Goal: Task Accomplishment & Management: Use online tool/utility

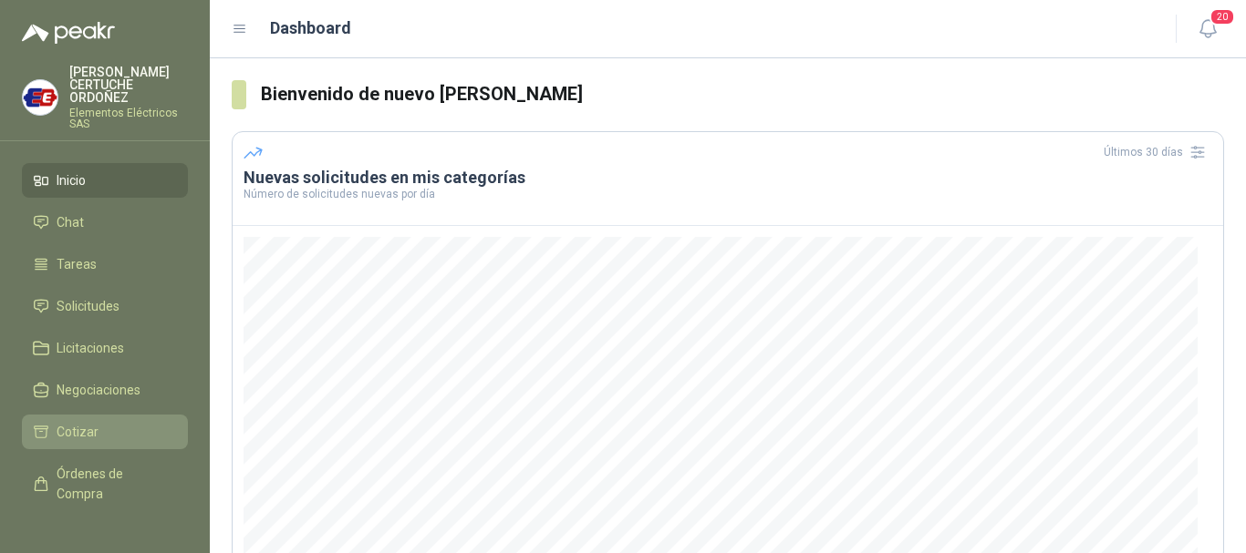
click at [68, 438] on span "Cotizar" at bounding box center [78, 432] width 42 height 20
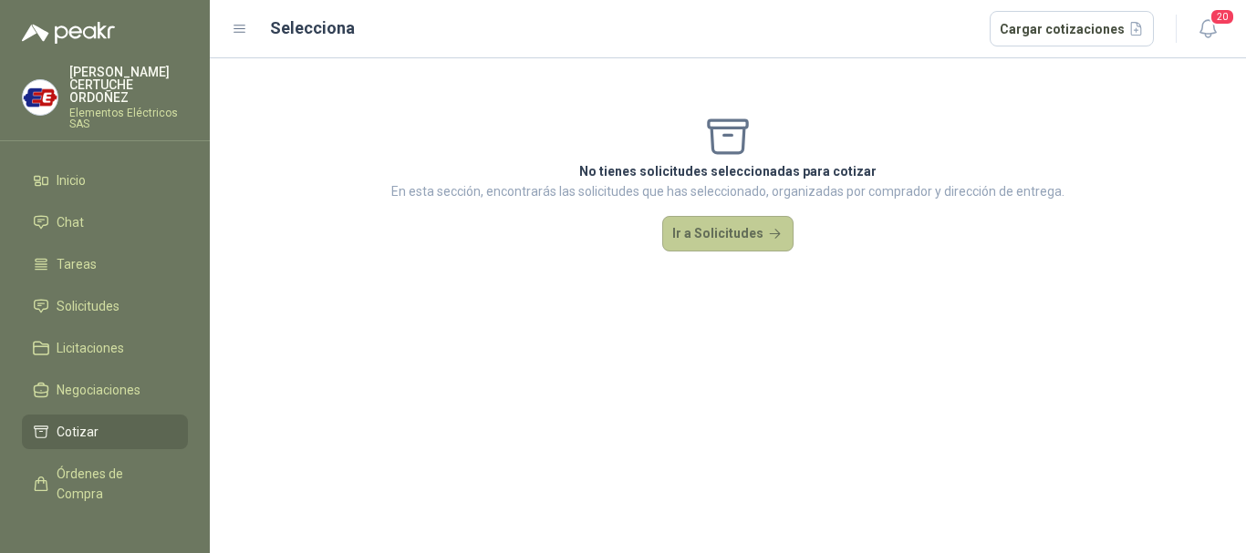
click at [753, 242] on button "Ir a Solicitudes" at bounding box center [727, 234] width 131 height 36
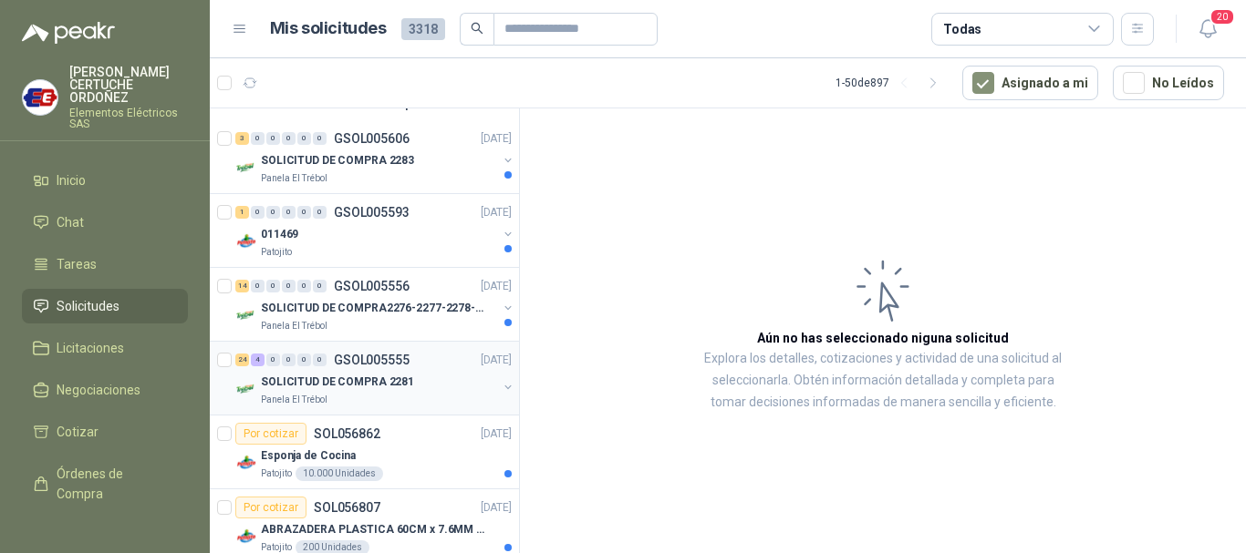
scroll to position [182, 0]
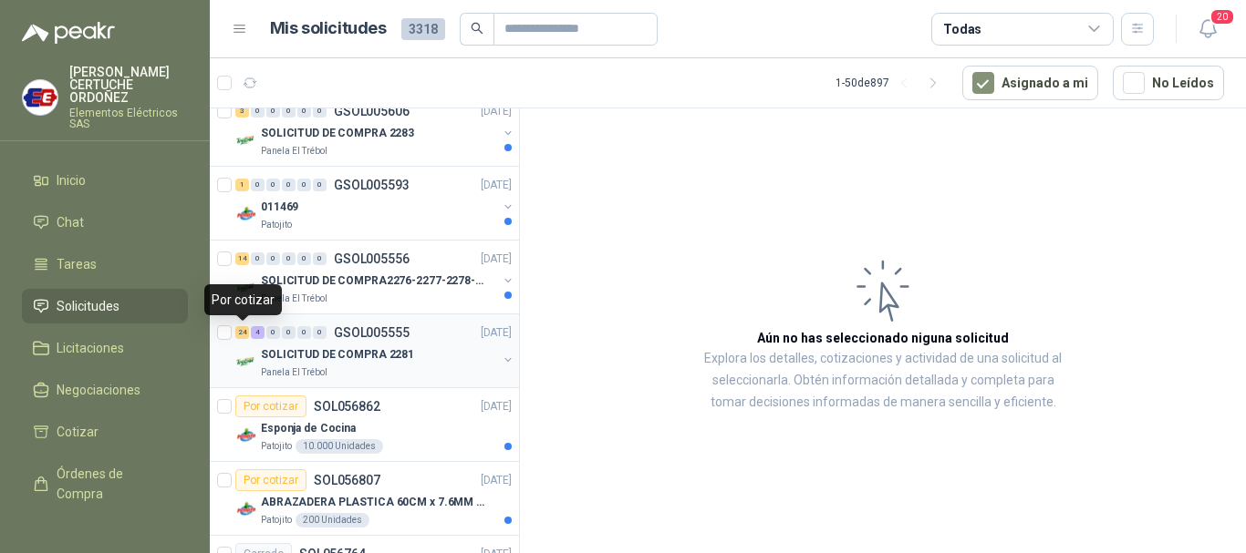
click at [248, 334] on div "24" at bounding box center [242, 332] width 14 height 13
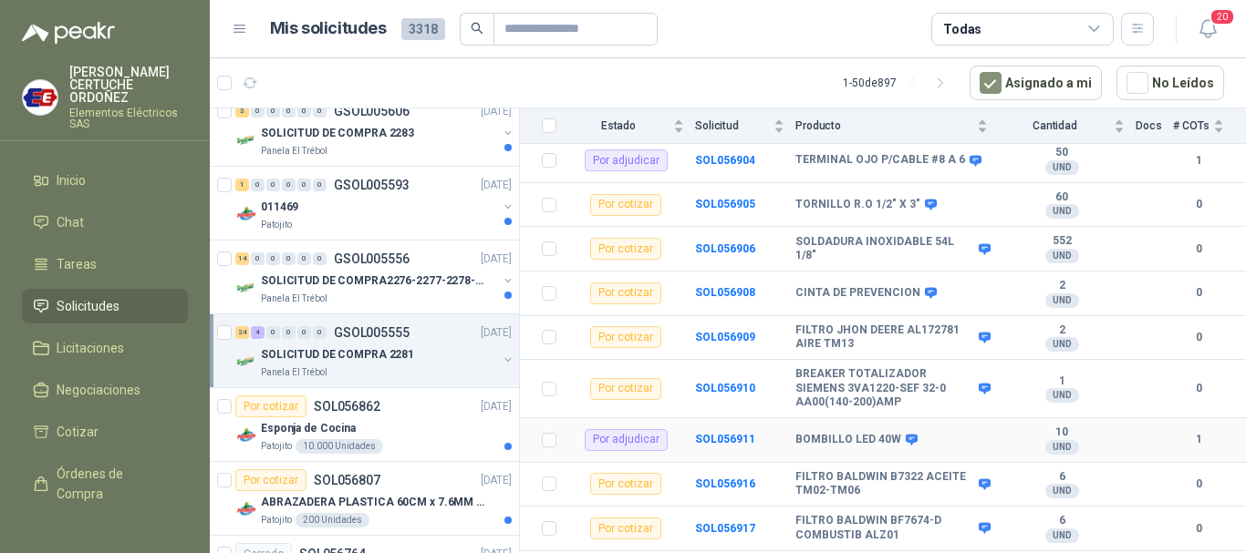
scroll to position [638, 0]
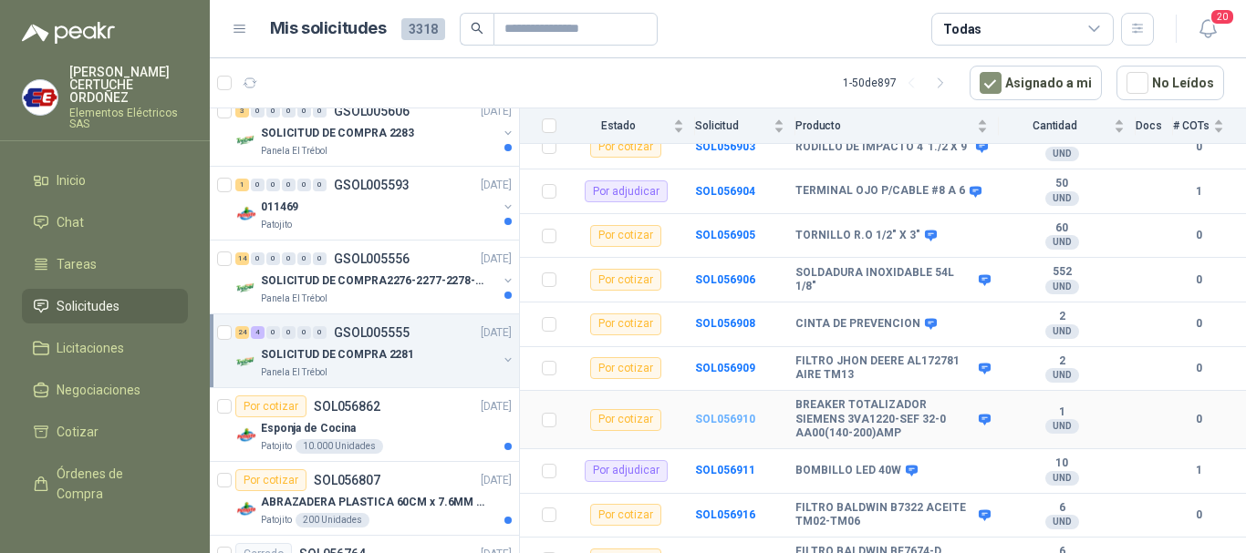
click at [730, 413] on b "SOL056910" at bounding box center [725, 419] width 60 height 13
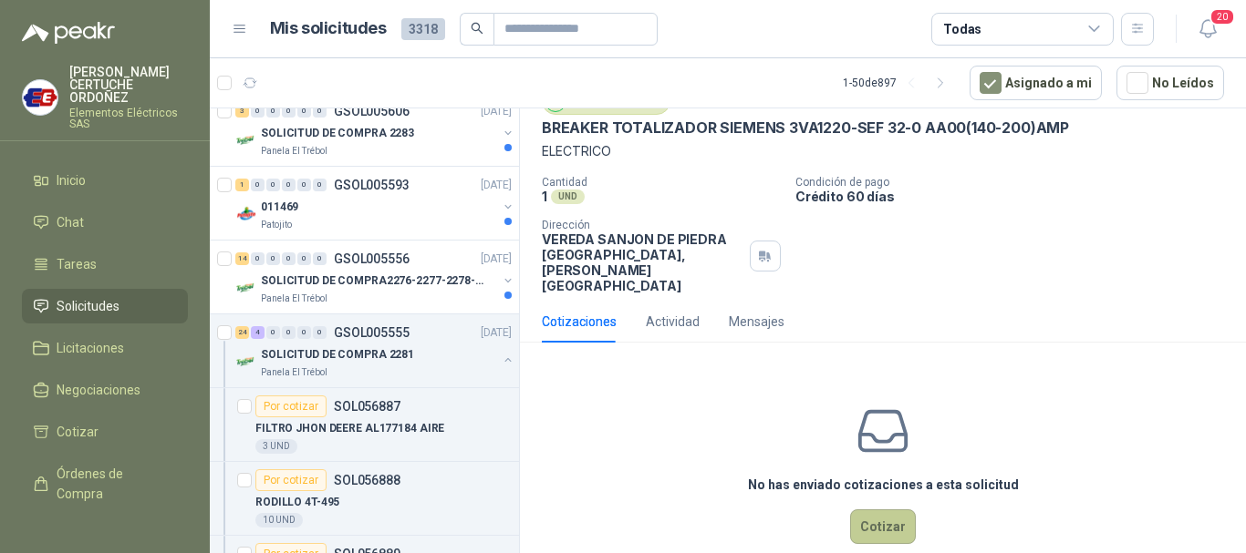
click at [876, 510] on button "Cotizar" at bounding box center [883, 527] width 66 height 35
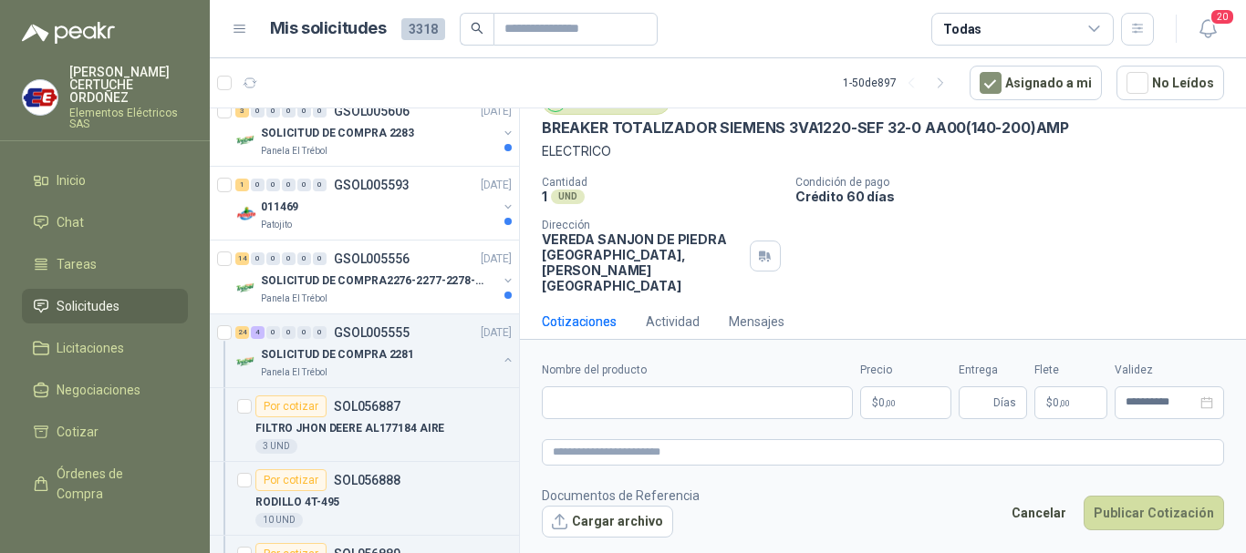
scroll to position [67, 0]
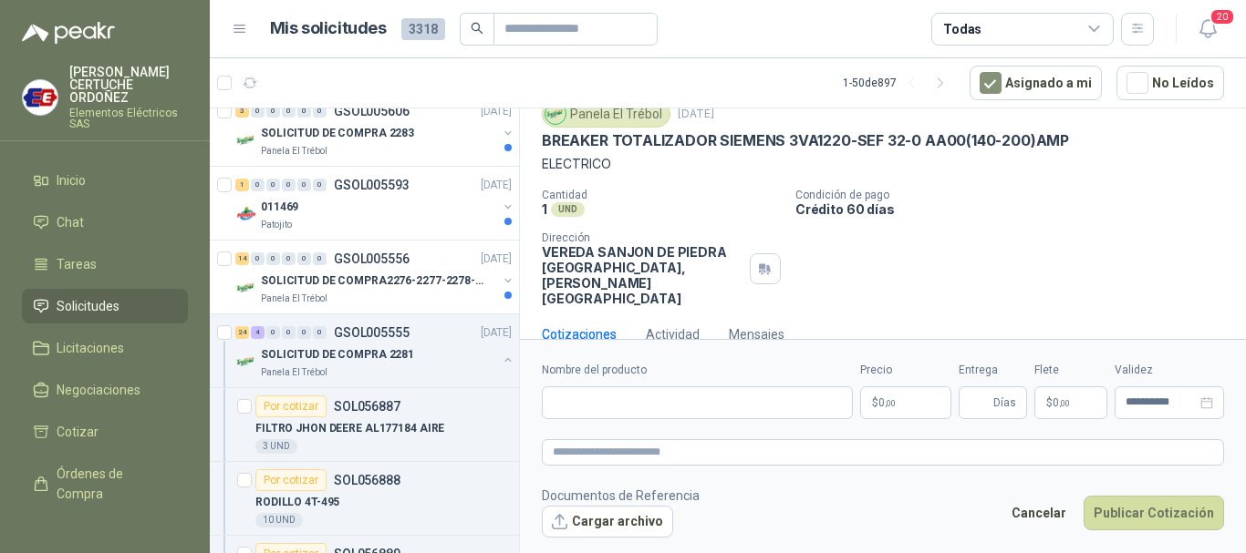
click at [906, 390] on p "$ 0 ,00" at bounding box center [905, 403] width 91 height 33
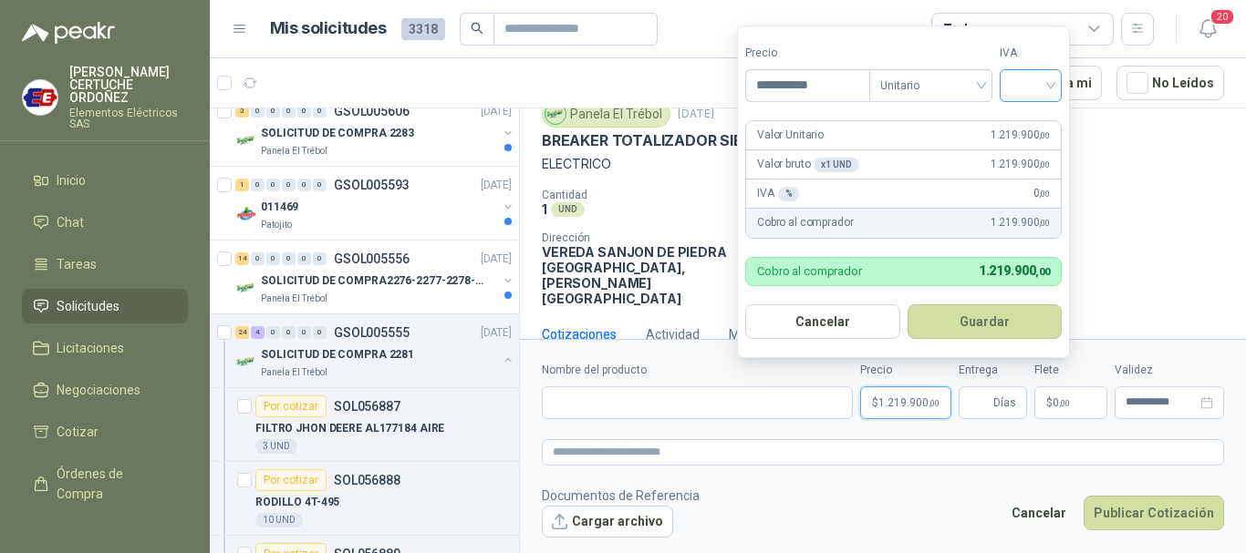
type input "**********"
click at [1044, 79] on input "search" at bounding box center [1030, 83] width 40 height 27
click at [1043, 128] on div "19%" at bounding box center [1035, 123] width 34 height 20
click at [654, 368] on label "Nombre del producto" at bounding box center [697, 370] width 311 height 17
click at [654, 387] on input "Nombre del producto" at bounding box center [697, 403] width 311 height 33
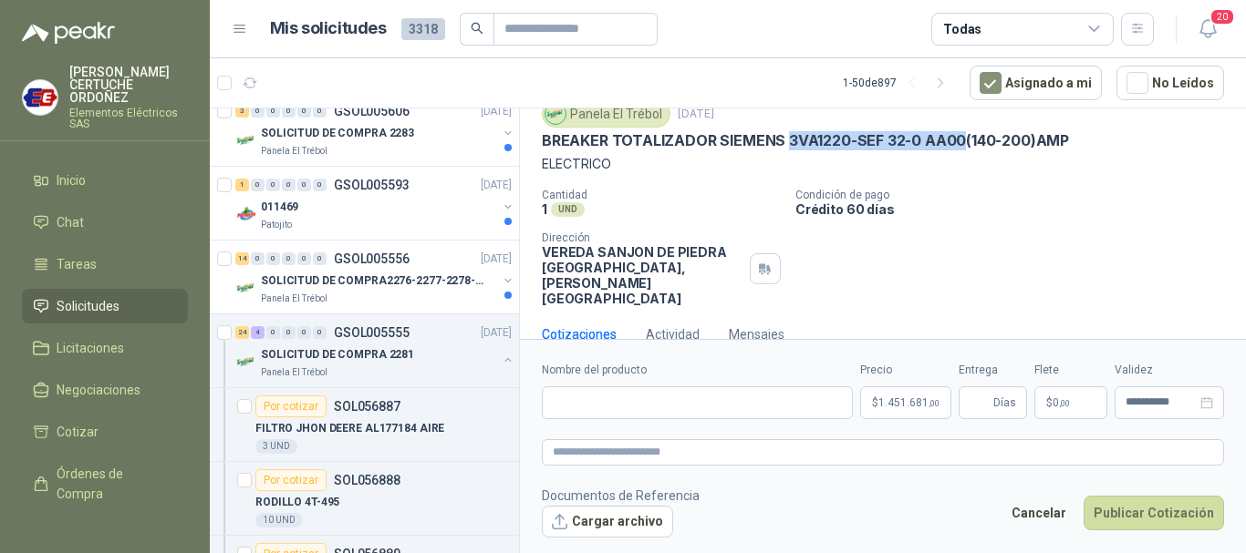
drag, startPoint x: 783, startPoint y: 147, endPoint x: 958, endPoint y: 141, distance: 175.2
click at [958, 141] on p "BREAKER TOTALIZADOR SIEMENS 3VA1220-SEF 32-0 AA00(140-200)AMP" at bounding box center [805, 140] width 527 height 19
copy p "3VA1220-SEF 32-0 AA00"
click at [704, 159] on p "ELECTRICO" at bounding box center [883, 164] width 682 height 20
drag, startPoint x: 783, startPoint y: 136, endPoint x: 961, endPoint y: 137, distance: 177.8
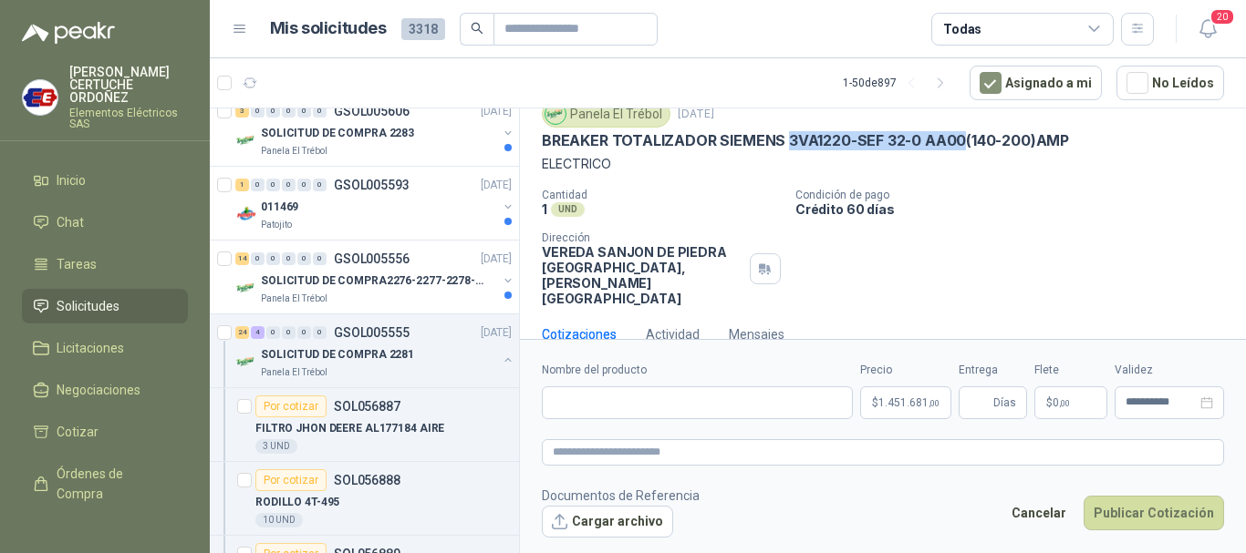
click at [961, 137] on p "BREAKER TOTALIZADOR SIEMENS 3VA1220-SEF 32-0 AA00(140-200)AMP" at bounding box center [805, 140] width 527 height 19
copy p "3VA1220-SEF 32-0 AA00"
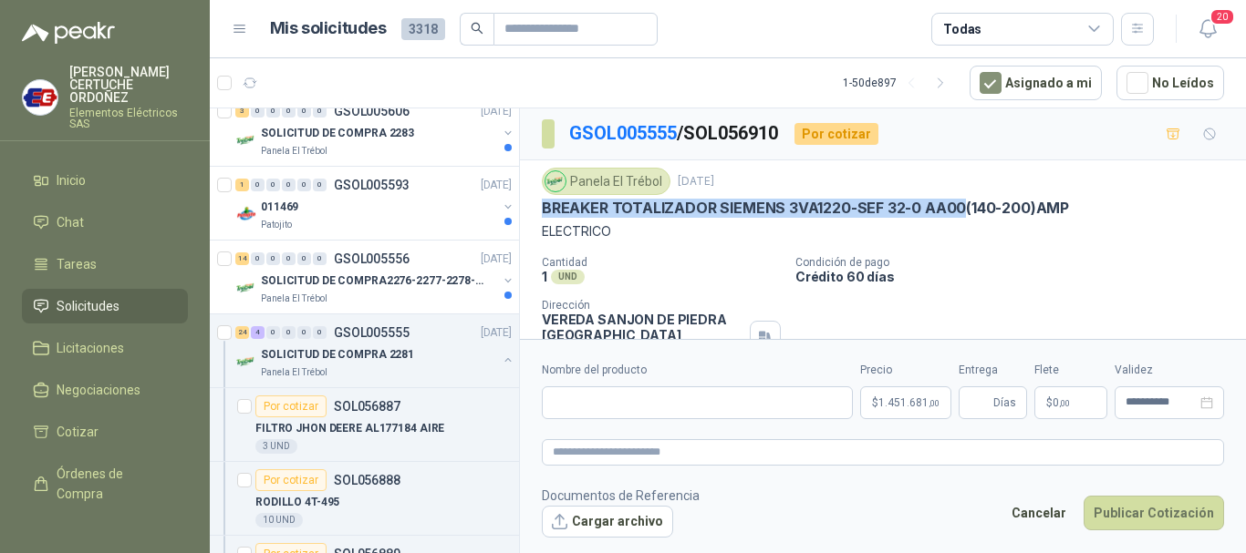
drag, startPoint x: 543, startPoint y: 211, endPoint x: 961, endPoint y: 202, distance: 417.7
click at [961, 202] on p "BREAKER TOTALIZADOR SIEMENS 3VA1220-SEF 32-0 AA00(140-200)AMP" at bounding box center [805, 208] width 527 height 19
copy p "BREAKER TOTALIZADOR SIEMENS 3VA1220-SEF 32-0 AA00"
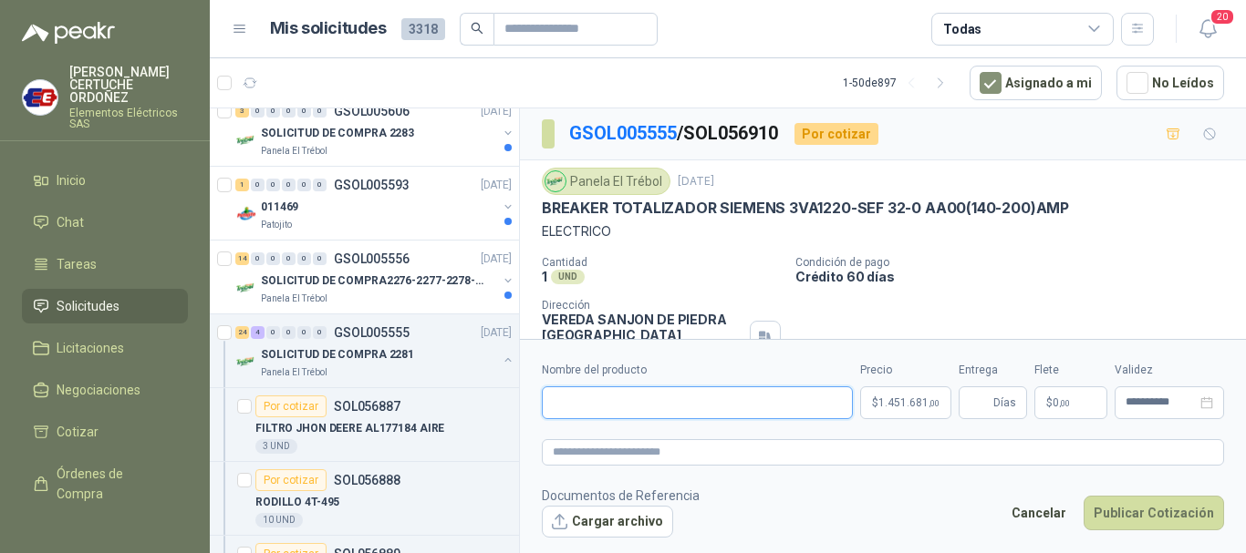
click at [628, 406] on input "Nombre del producto" at bounding box center [697, 403] width 311 height 33
paste input "**********"
type input "**********"
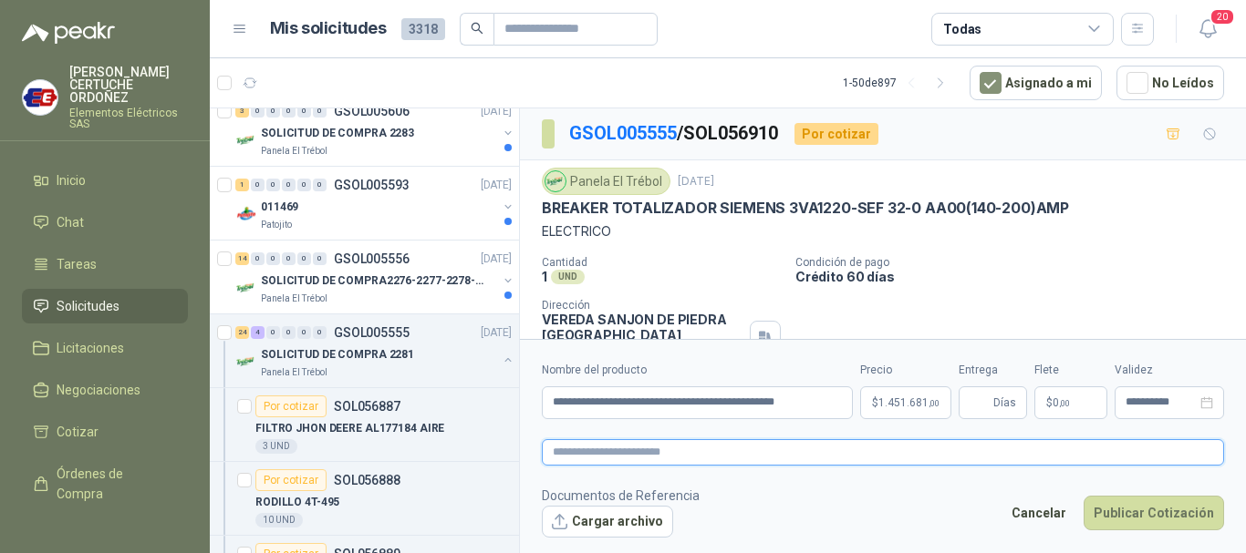
click at [909, 444] on textarea at bounding box center [883, 452] width 682 height 26
click at [902, 404] on span "1.451.681 ,00" at bounding box center [908, 403] width 61 height 11
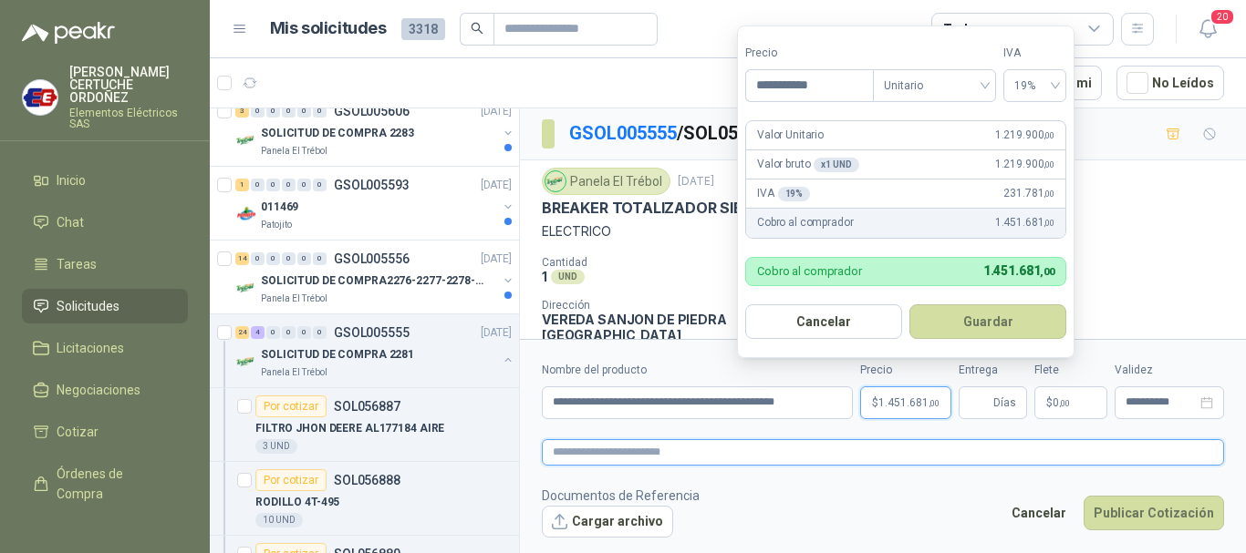
click at [937, 457] on textarea at bounding box center [883, 452] width 682 height 26
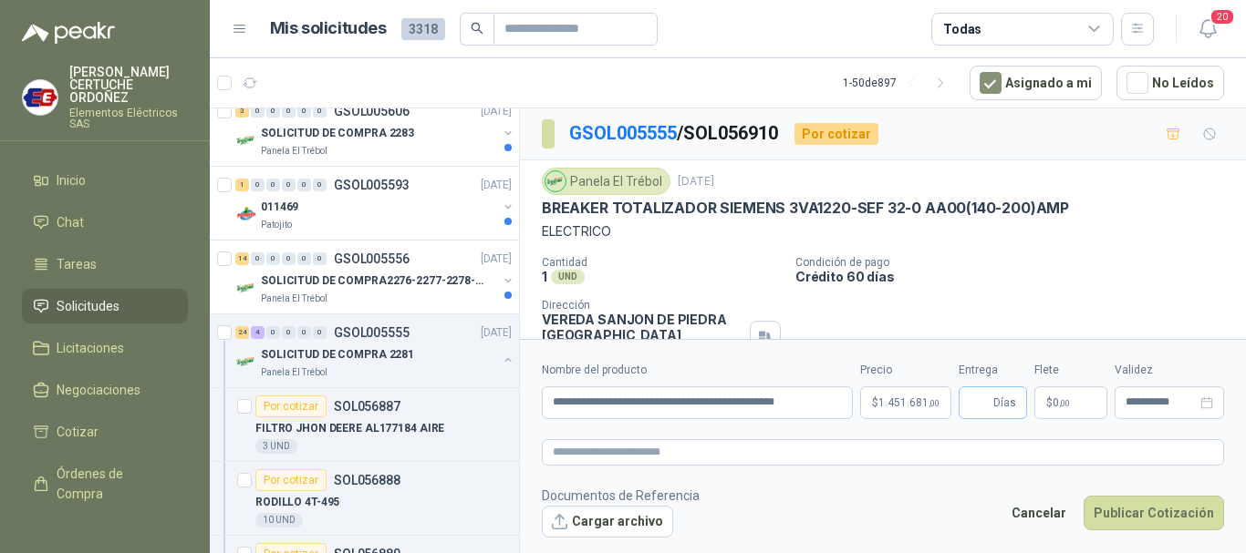
click at [1000, 411] on span "Días" at bounding box center [1004, 403] width 23 height 31
type input "*"
click at [1083, 496] on button "Publicar Cotización" at bounding box center [1153, 513] width 140 height 35
